Goal: Find specific page/section: Find specific page/section

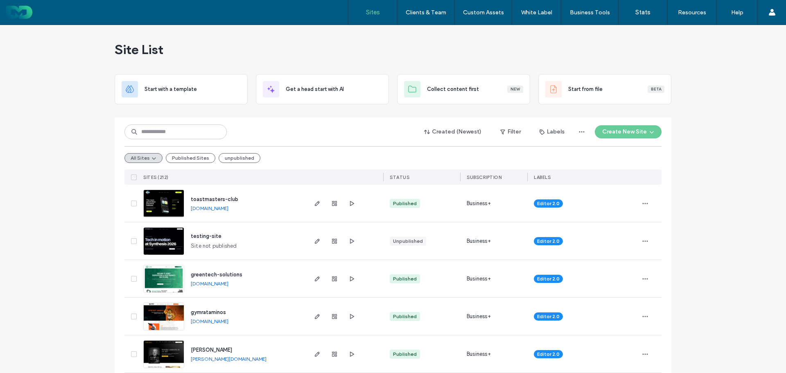
click at [368, 60] on div "Site List" at bounding box center [393, 49] width 557 height 49
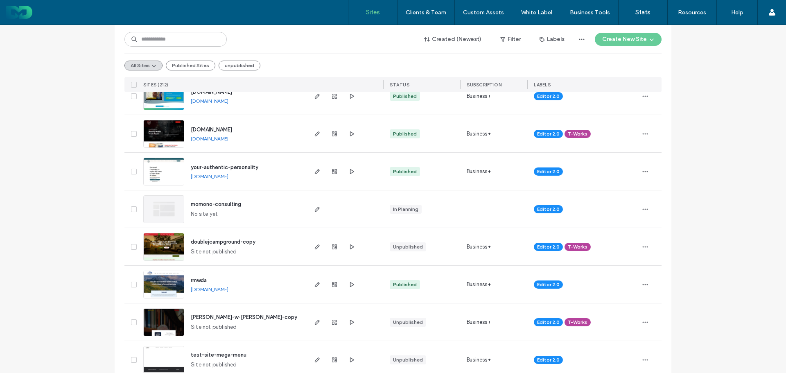
scroll to position [450, 0]
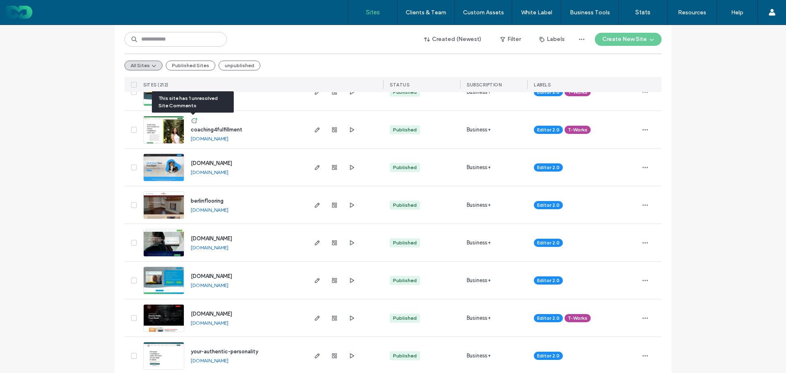
click at [191, 120] on icon at bounding box center [194, 120] width 7 height 7
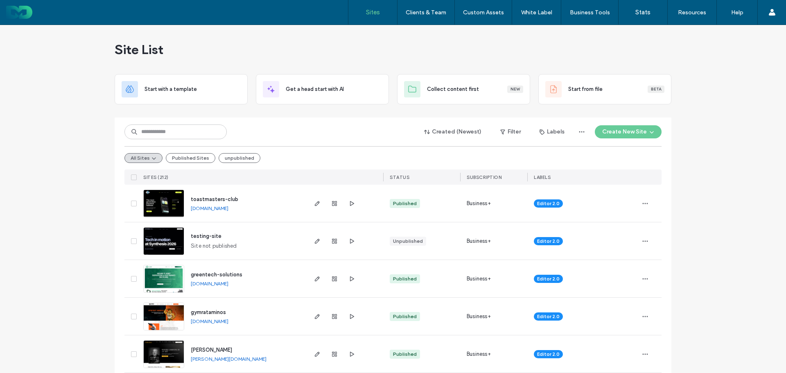
click at [165, 134] on input at bounding box center [175, 131] width 102 height 15
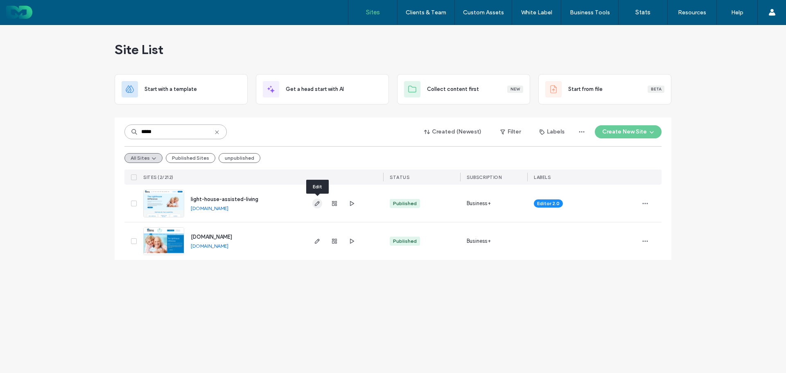
type input "*****"
click at [318, 200] on icon "button" at bounding box center [317, 203] width 7 height 7
